Goal: Find specific page/section: Find specific page/section

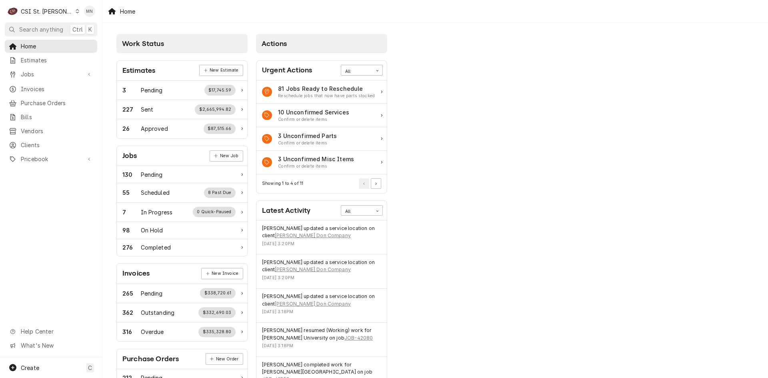
click at [467, 22] on div "Home" at bounding box center [434, 11] width 665 height 22
click at [30, 44] on span "Home" at bounding box center [57, 46] width 72 height 8
click at [46, 10] on div "CSI St. [PERSON_NAME]" at bounding box center [47, 11] width 52 height 8
click at [81, 16] on div "CSI [US_STATE][GEOGRAPHIC_DATA]" at bounding box center [123, 16] width 106 height 8
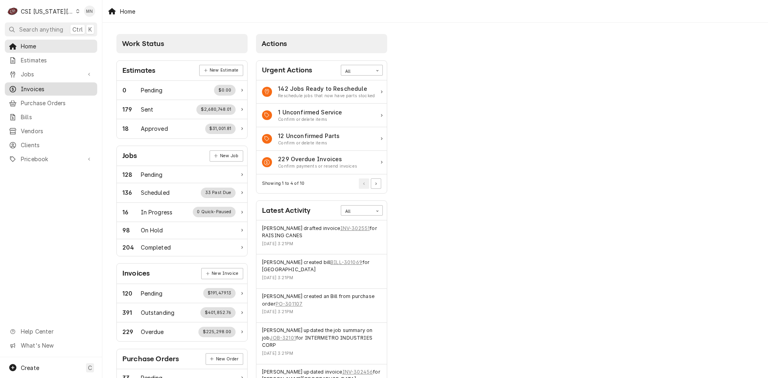
click at [41, 91] on div "Invoices" at bounding box center [50, 89] width 89 height 10
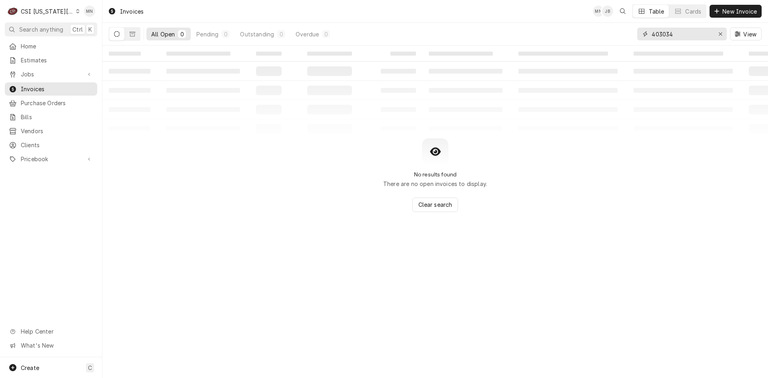
drag, startPoint x: 687, startPoint y: 32, endPoint x: 588, endPoint y: 34, distance: 98.8
click at [593, 34] on div "All Open 0 Pending 0 Outstanding 0 Overdue 0 403034 View" at bounding box center [435, 34] width 653 height 22
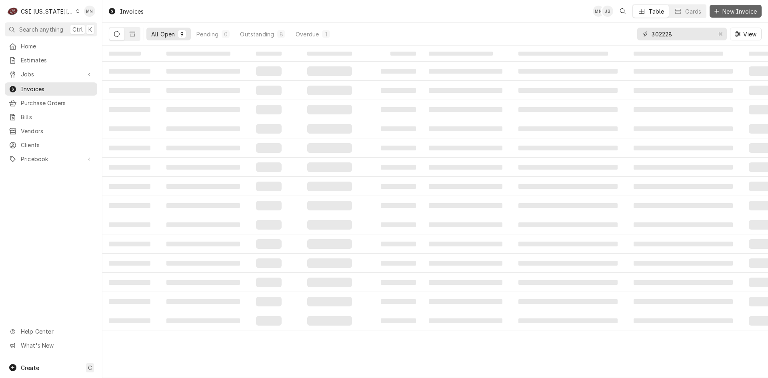
type input "302228"
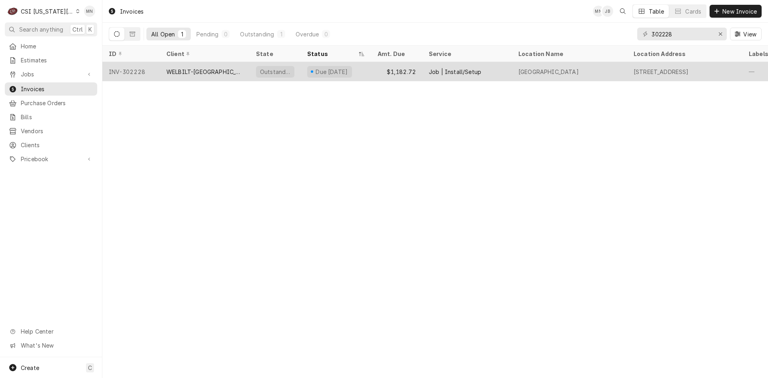
click at [222, 71] on div "WELBILT-CLEVELAND" at bounding box center [204, 72] width 77 height 8
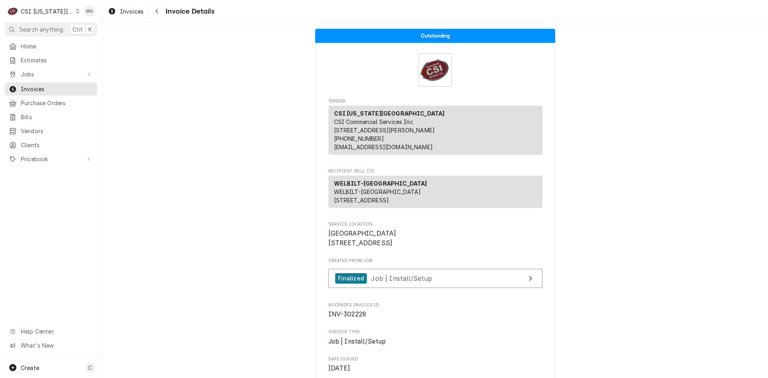
scroll to position [120, 0]
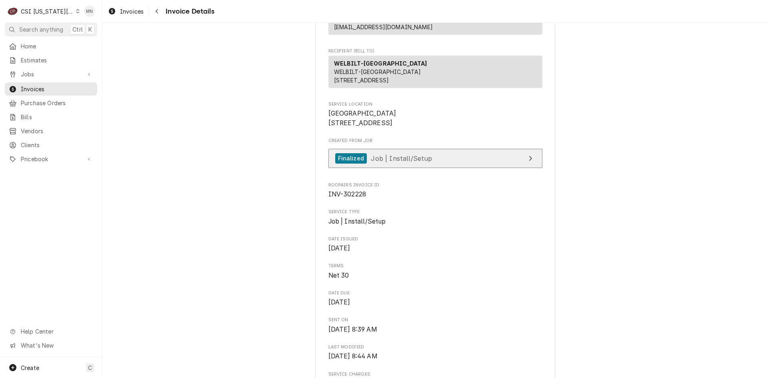
click at [432, 168] on link "Finalized Job | Install/Setup" at bounding box center [435, 159] width 214 height 20
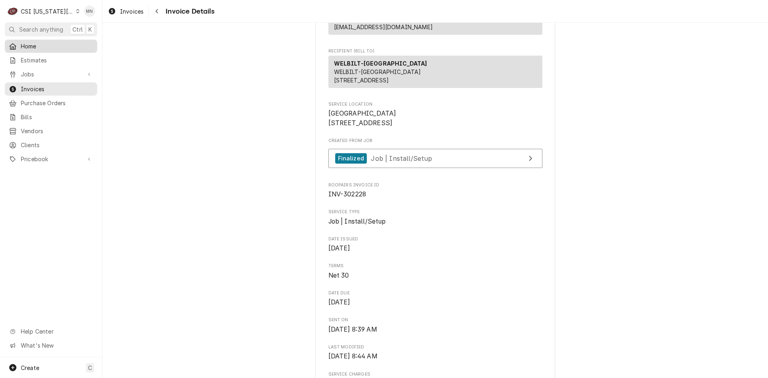
click at [30, 46] on span "Home" at bounding box center [57, 46] width 72 height 8
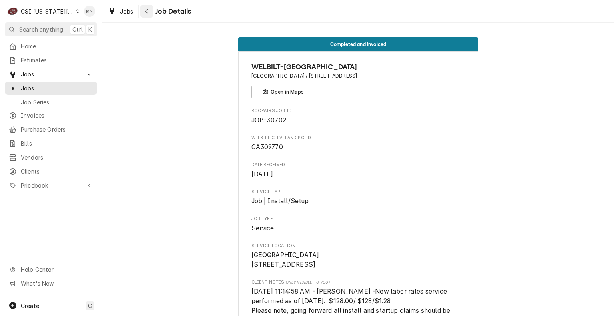
click at [146, 12] on icon "Navigate back" at bounding box center [147, 11] width 4 height 6
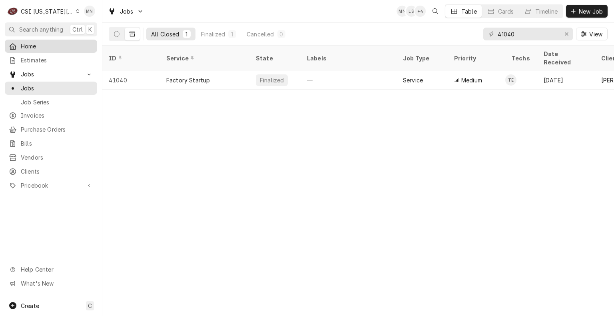
click at [50, 49] on div "Home" at bounding box center [50, 46] width 89 height 10
